Goal: Communication & Community: Answer question/provide support

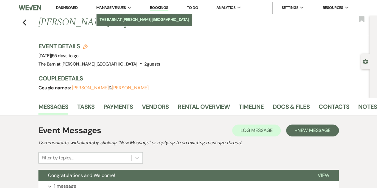
click at [112, 18] on li "The Barn at [PERSON_NAME][GEOGRAPHIC_DATA]" at bounding box center [144, 20] width 90 height 6
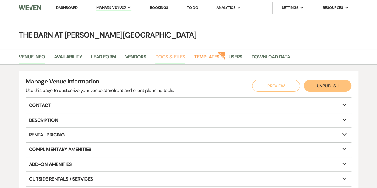
click at [183, 57] on link "Docs & Files" at bounding box center [170, 58] width 30 height 11
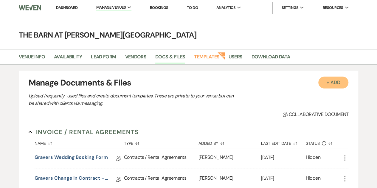
click at [332, 79] on button "+ Add" at bounding box center [333, 83] width 30 height 12
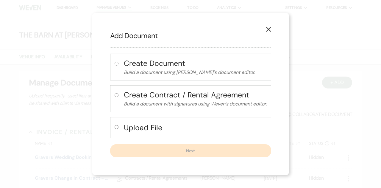
click at [134, 129] on h4 "Upload File" at bounding box center [195, 127] width 143 height 10
radio input "true"
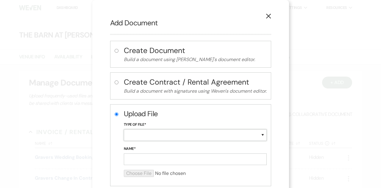
click at [138, 134] on select "Special Event Insurance Vendor Certificate of Insurance Contracts / Rental Agre…" at bounding box center [195, 135] width 143 height 12
select select "10"
click at [124, 129] on select "Special Event Insurance Vendor Certificate of Insurance Contracts / Rental Agre…" at bounding box center [195, 135] width 143 height 12
click at [155, 159] on input "Name*" at bounding box center [195, 159] width 143 height 12
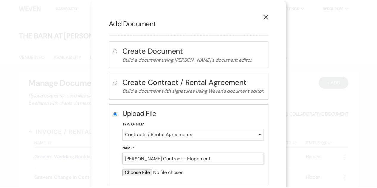
scroll to position [34, 0]
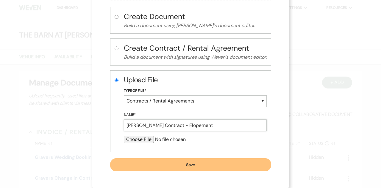
type input "[PERSON_NAME] Contract - Elopement"
click at [144, 140] on input "file" at bounding box center [195, 139] width 143 height 7
type input "C:\fakepath\Gravers contract eff 8-2025 Elopement.pdf"
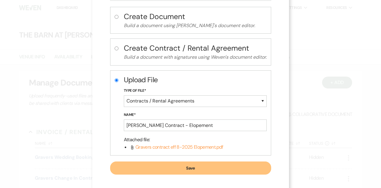
click at [184, 167] on button "Save" at bounding box center [190, 167] width 161 height 13
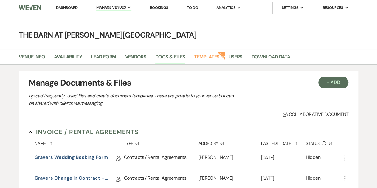
click at [69, 9] on link "Dashboard" at bounding box center [66, 7] width 21 height 5
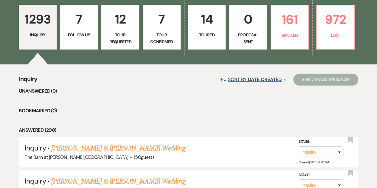
scroll to position [165, 0]
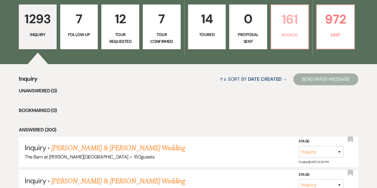
click at [290, 39] on link "161 Booked" at bounding box center [289, 26] width 38 height 45
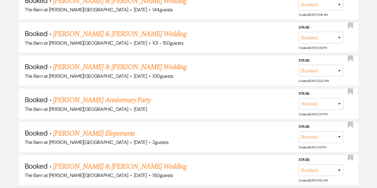
scroll to position [678, 0]
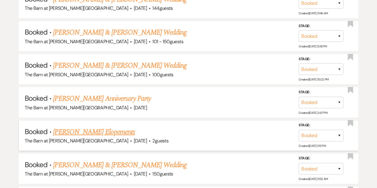
click at [103, 129] on link "[PERSON_NAME] Elopements" at bounding box center [94, 132] width 82 height 11
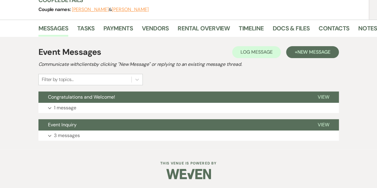
scroll to position [78, 0]
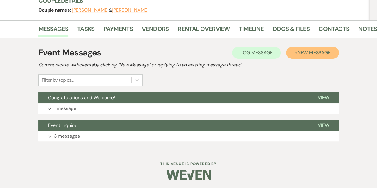
click at [315, 56] on button "+ New Message" at bounding box center [312, 53] width 52 height 12
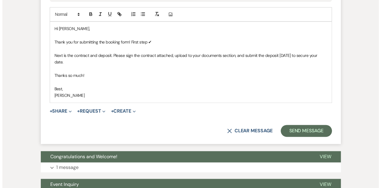
scroll to position [307, 0]
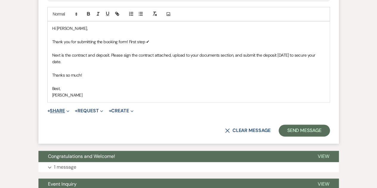
click at [68, 110] on icon "Expand" at bounding box center [67, 111] width 3 height 3
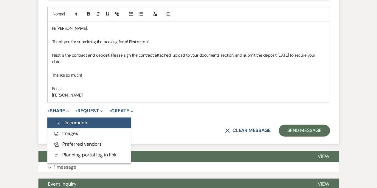
click at [71, 124] on span "Doc Upload Documents" at bounding box center [71, 122] width 34 height 6
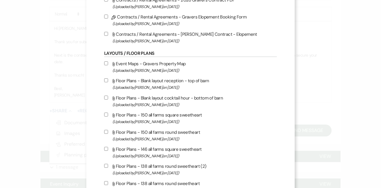
scroll to position [266, 0]
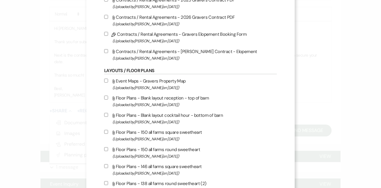
click at [104, 51] on input "Attach File Contracts / Rental Agreements - [PERSON_NAME] Contract - Elopement …" at bounding box center [106, 51] width 4 height 4
checkbox input "true"
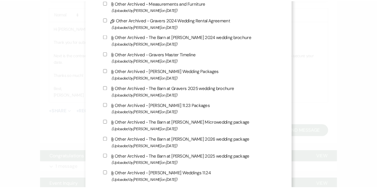
scroll to position [1304, 0]
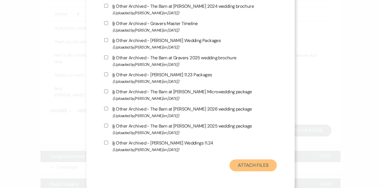
click at [247, 161] on button "Attach Files" at bounding box center [253, 165] width 47 height 12
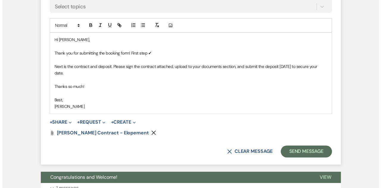
scroll to position [296, 0]
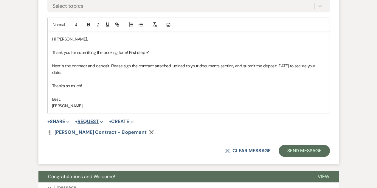
click at [93, 120] on button "+ Request Expand" at bounding box center [89, 121] width 28 height 5
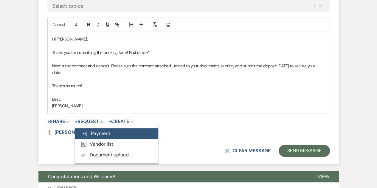
click at [103, 131] on button "Generate Payment Payment" at bounding box center [116, 133] width 83 height 11
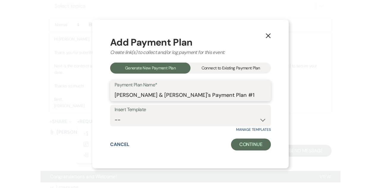
click at [201, 95] on input "[PERSON_NAME] & [PERSON_NAME]'s Payment Plan #1" at bounding box center [191, 95] width 152 height 12
type input "[PERSON_NAME] & [PERSON_NAME]'s Payment Plan"
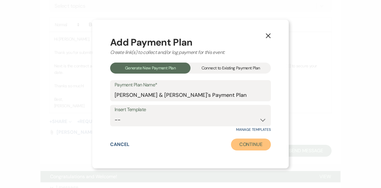
click at [243, 147] on button "Continue" at bounding box center [251, 144] width 40 height 12
select select "2"
select select "percentage"
select select "true"
select select "client"
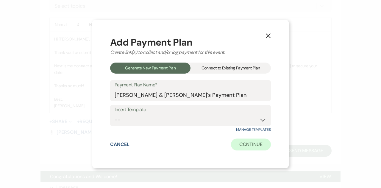
select select "weeks"
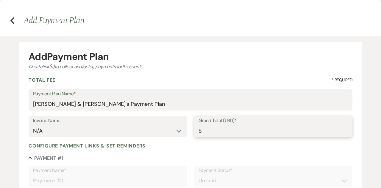
click at [212, 130] on input "Grand Total (USD)*" at bounding box center [273, 131] width 149 height 12
type input "5"
type input "5.00"
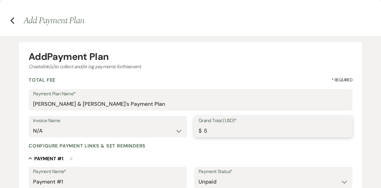
type input "50"
type input "50.00"
type input "500"
type input "500.00"
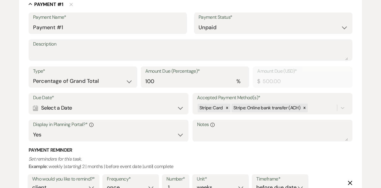
scroll to position [155, 0]
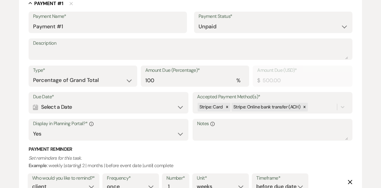
click at [182, 107] on div "Calendar Select a Date Expand" at bounding box center [108, 107] width 151 height 12
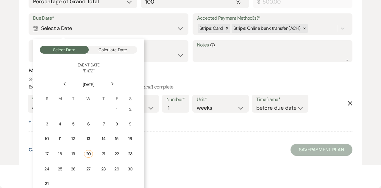
scroll to position [234, 0]
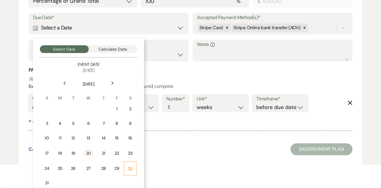
click at [129, 168] on div "30" at bounding box center [130, 168] width 5 height 6
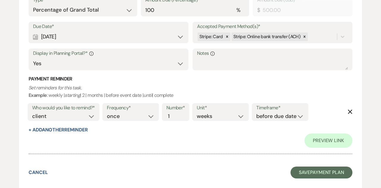
scroll to position [225, 0]
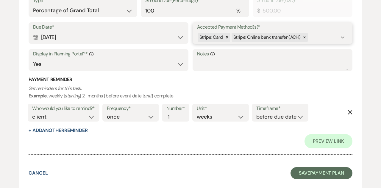
click at [343, 38] on icon at bounding box center [343, 37] width 4 height 2
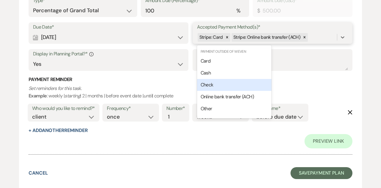
click at [209, 83] on span "Check" at bounding box center [207, 85] width 13 height 6
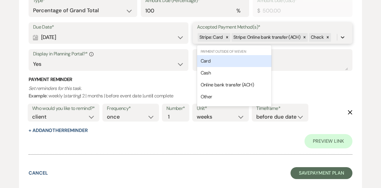
click at [339, 38] on div at bounding box center [342, 37] width 11 height 11
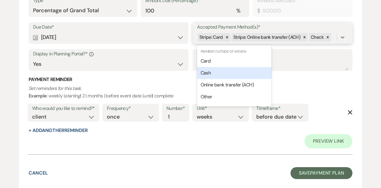
click at [232, 73] on div "Cash" at bounding box center [234, 73] width 74 height 12
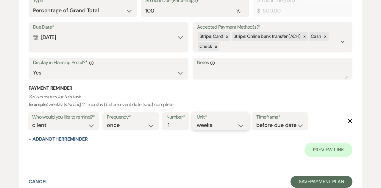
click at [228, 125] on select "days weeks months" at bounding box center [221, 125] width 48 height 8
select select "days"
click at [198, 121] on select "days weeks months" at bounding box center [221, 125] width 48 height 8
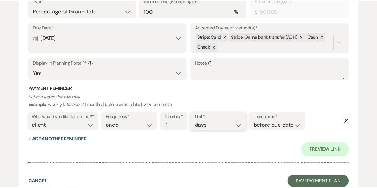
scroll to position [233, 0]
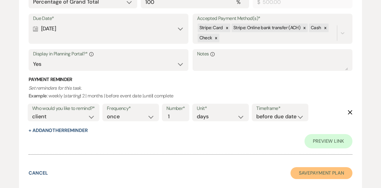
click at [325, 171] on button "Save Payment Plan" at bounding box center [322, 173] width 62 height 12
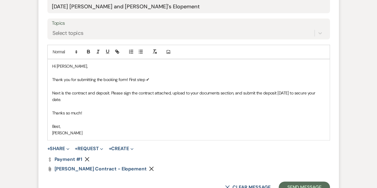
scroll to position [269, 0]
click at [98, 150] on button "+ Request Expand" at bounding box center [89, 148] width 28 height 5
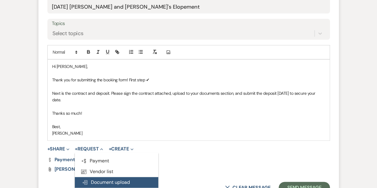
click at [111, 184] on button "Doc Upload Document upload" at bounding box center [116, 182] width 83 height 11
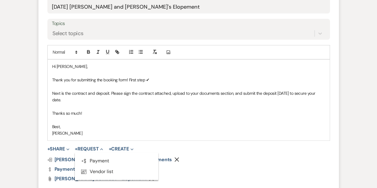
click at [204, 171] on div "Doc Upload [PERSON_NAME] & [PERSON_NAME]'s Documents Remove Dollar Payment Paym…" at bounding box center [188, 169] width 282 height 24
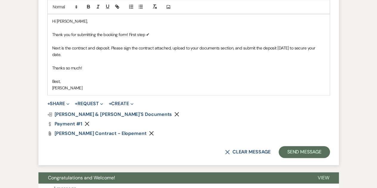
scroll to position [315, 0]
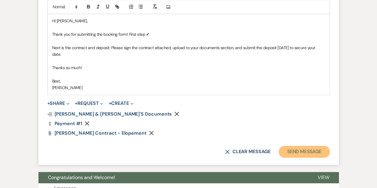
click at [309, 152] on button "Send Message" at bounding box center [303, 152] width 51 height 12
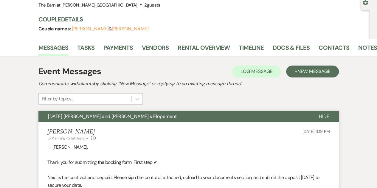
scroll to position [59, 0]
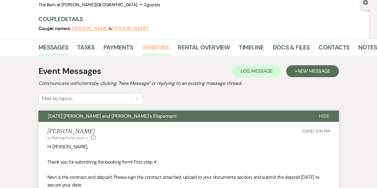
click at [152, 50] on link "Vendors" at bounding box center [155, 49] width 27 height 13
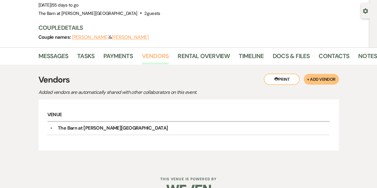
scroll to position [50, 0]
click at [250, 57] on link "Timeline" at bounding box center [250, 57] width 25 height 13
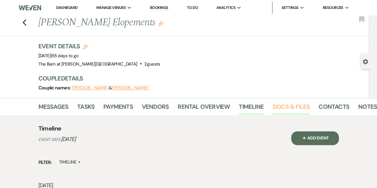
click at [281, 106] on link "Docs & Files" at bounding box center [290, 108] width 37 height 13
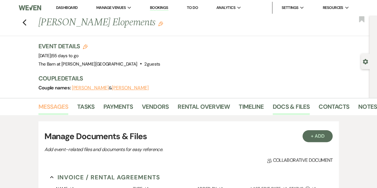
click at [58, 107] on link "Messages" at bounding box center [53, 108] width 30 height 13
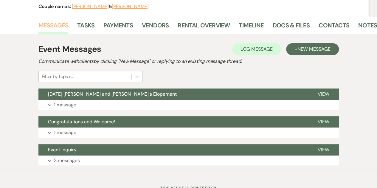
scroll to position [82, 0]
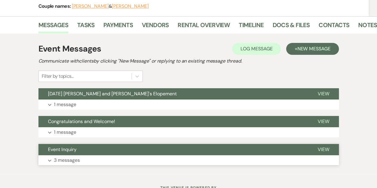
click at [51, 161] on button "Expand 3 messages" at bounding box center [188, 160] width 300 height 10
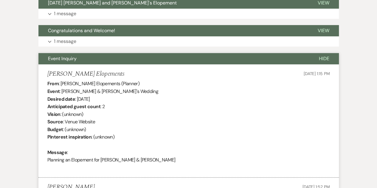
scroll to position [159, 0]
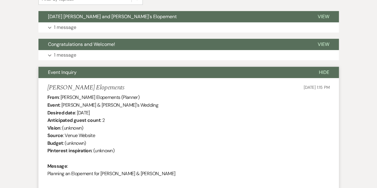
click at [327, 74] on span "Hide" at bounding box center [324, 72] width 10 height 6
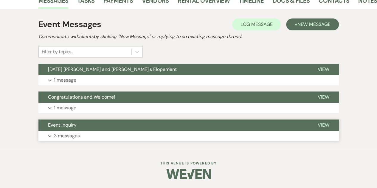
scroll to position [105, 0]
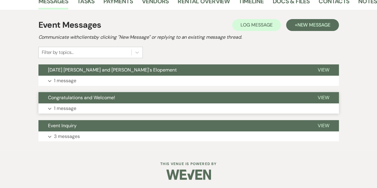
click at [325, 94] on button "View" at bounding box center [323, 97] width 31 height 11
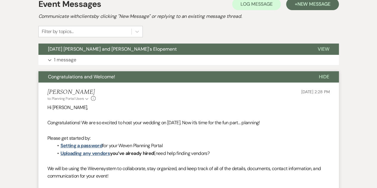
scroll to position [125, 0]
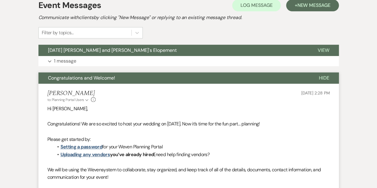
click at [328, 78] on span "Hide" at bounding box center [324, 78] width 10 height 6
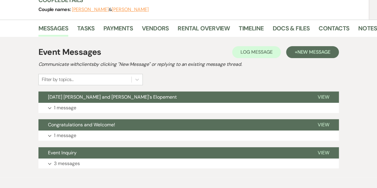
scroll to position [78, 0]
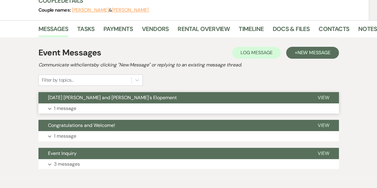
click at [49, 109] on use "button" at bounding box center [49, 109] width 3 height 2
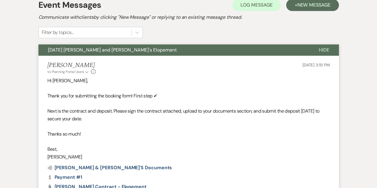
scroll to position [122, 0]
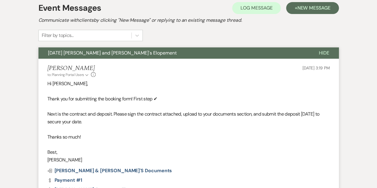
click at [325, 54] on span "Hide" at bounding box center [324, 53] width 10 height 6
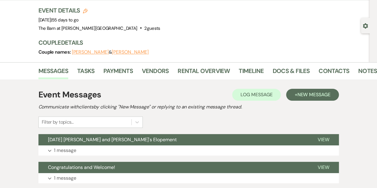
scroll to position [0, 0]
